Goal: Entertainment & Leisure: Consume media (video, audio)

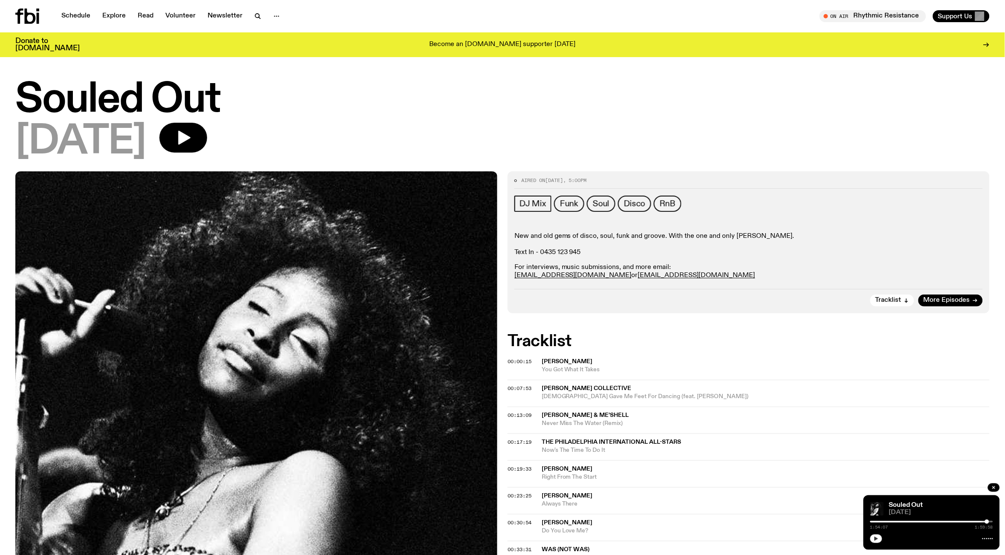
click at [879, 536] on icon "button" at bounding box center [876, 538] width 5 height 5
click at [72, 19] on link "Schedule" at bounding box center [75, 16] width 39 height 12
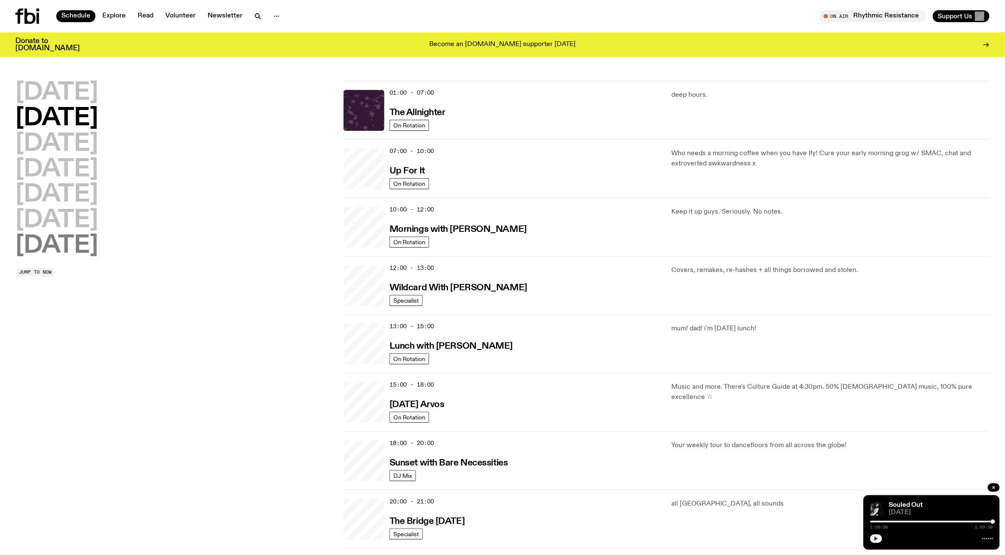
click at [80, 247] on h2 "Sunday" at bounding box center [56, 246] width 83 height 24
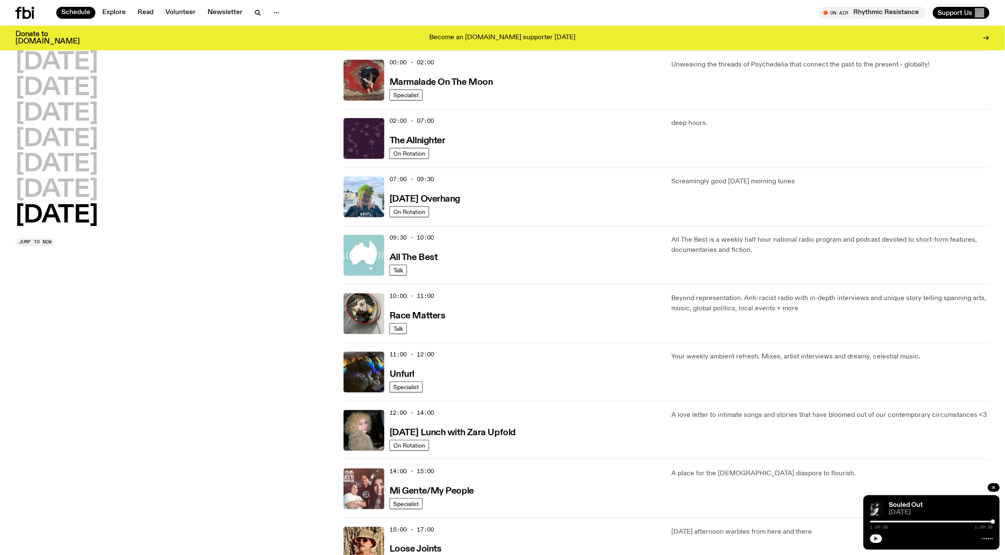
scroll to position [225, 0]
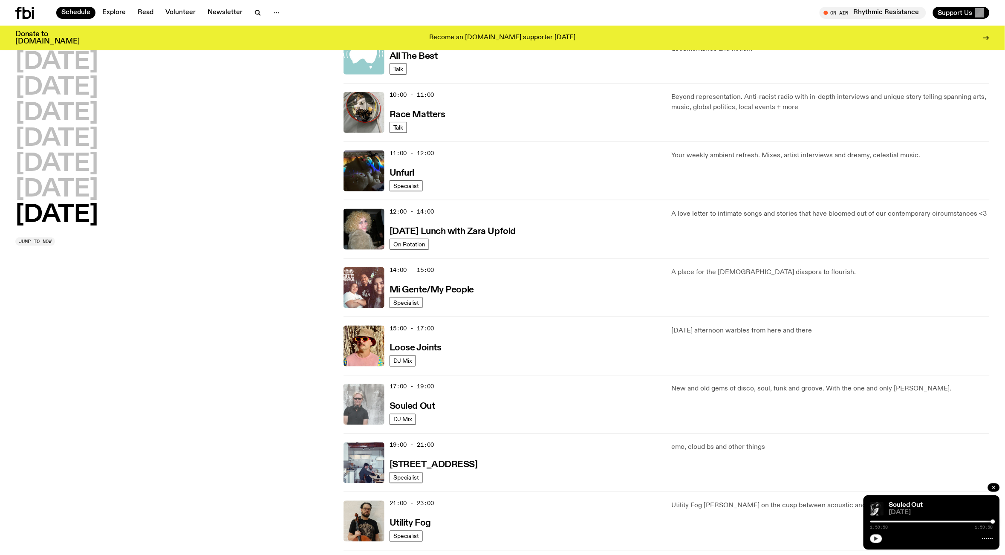
click at [365, 398] on img at bounding box center [364, 404] width 41 height 41
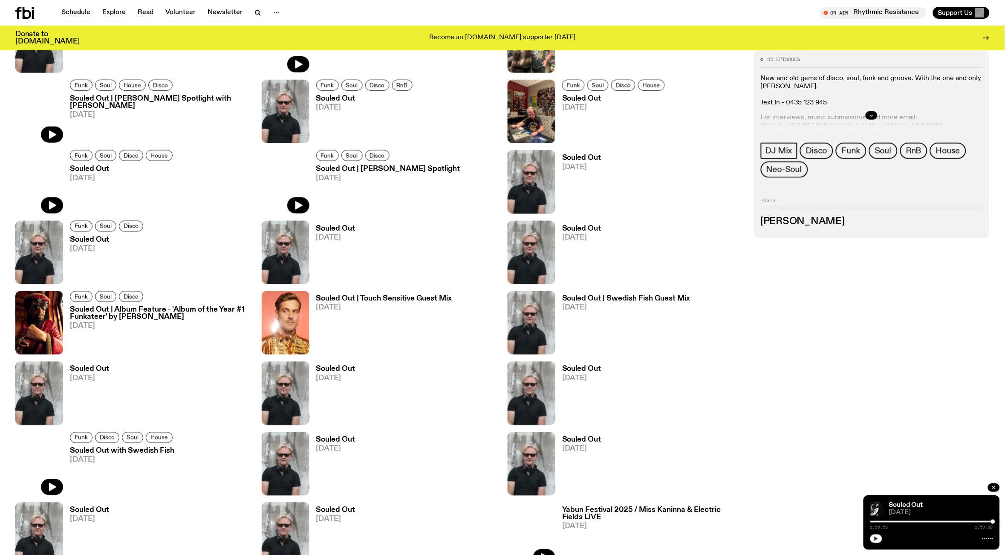
scroll to position [122, 0]
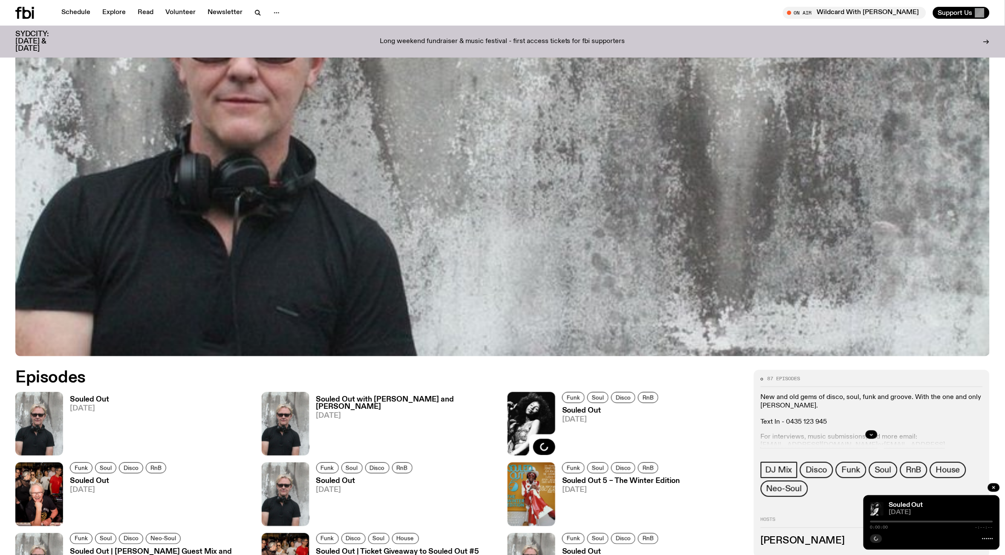
scroll to position [313, 0]
click at [85, 403] on h3 "Souled Out" at bounding box center [89, 400] width 39 height 7
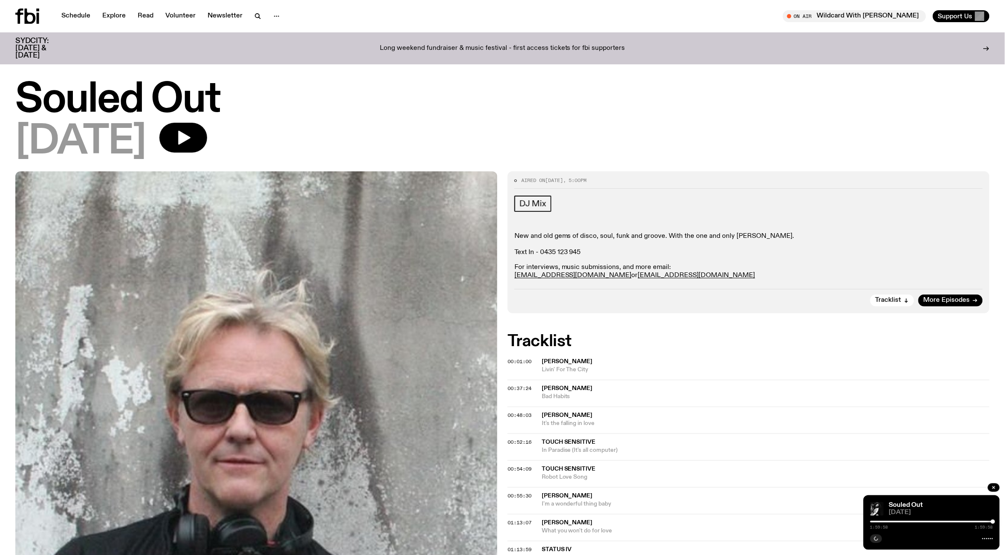
click at [566, 360] on span "[PERSON_NAME]" at bounding box center [567, 362] width 51 height 6
click at [207, 128] on button "button" at bounding box center [183, 138] width 48 height 30
